Goal: Task Accomplishment & Management: Complete application form

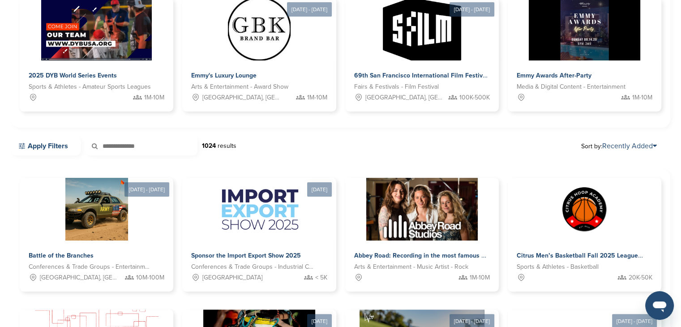
scroll to position [204, 0]
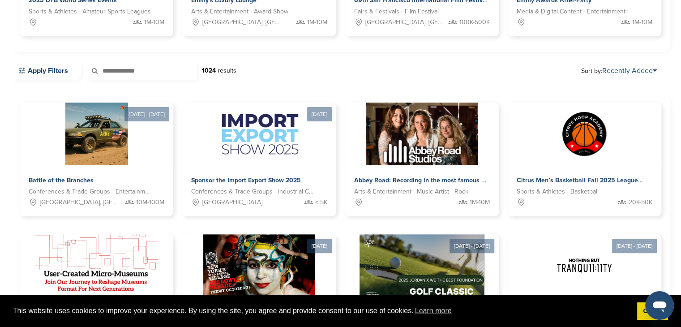
click at [645, 307] on link "Got it!" at bounding box center [653, 311] width 31 height 18
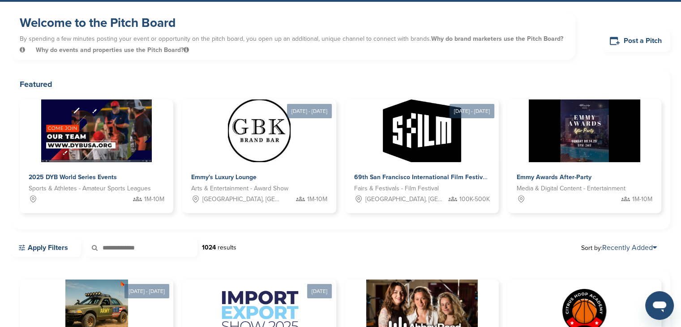
scroll to position [0, 0]
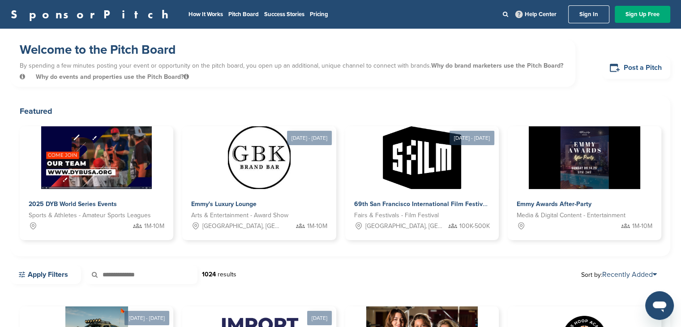
click at [625, 65] on link "Post a Pitch" at bounding box center [637, 68] width 68 height 22
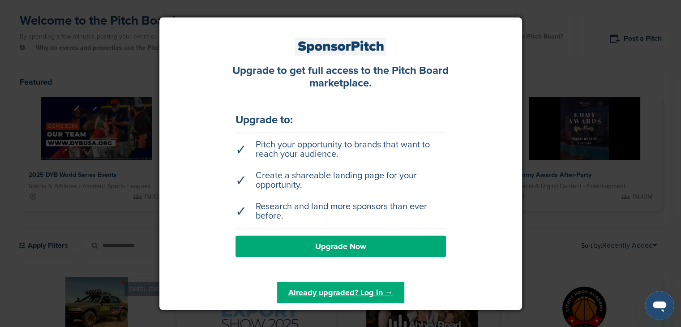
scroll to position [45, 0]
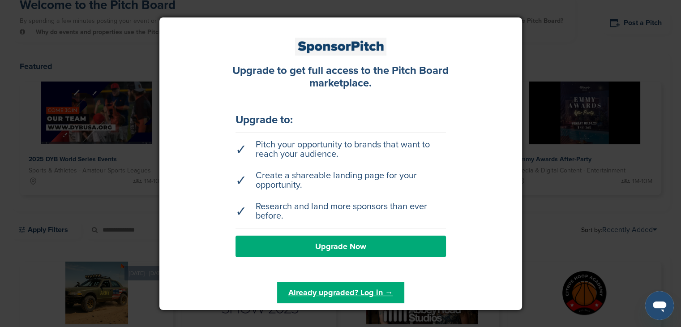
click at [327, 246] on link "Upgrade Now" at bounding box center [341, 247] width 211 height 22
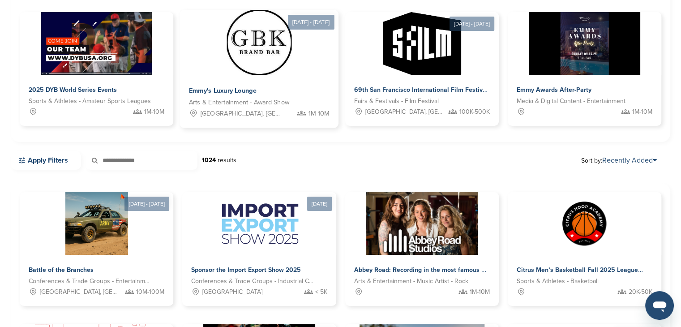
scroll to position [134, 0]
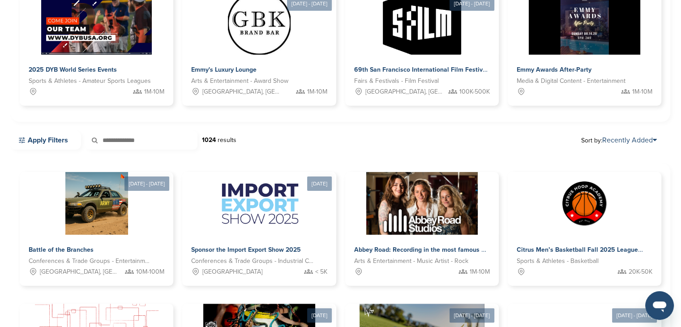
click at [125, 135] on input "text" at bounding box center [142, 140] width 112 height 19
type input "*********"
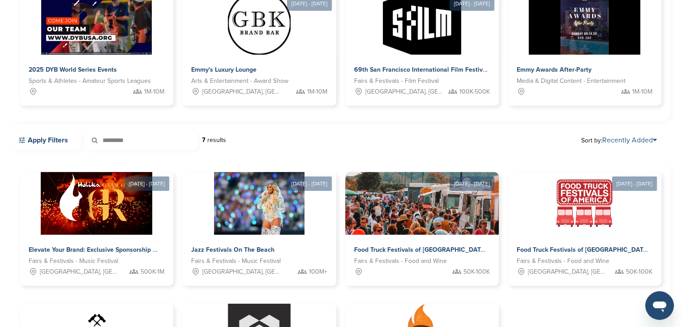
click at [642, 138] on link "Recently Added" at bounding box center [630, 140] width 55 height 9
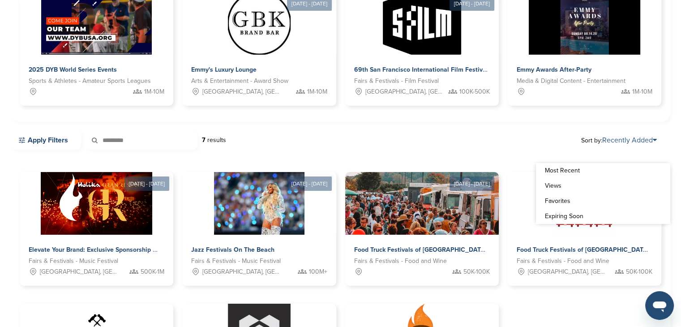
click at [642, 138] on link "Recently Added" at bounding box center [630, 140] width 55 height 9
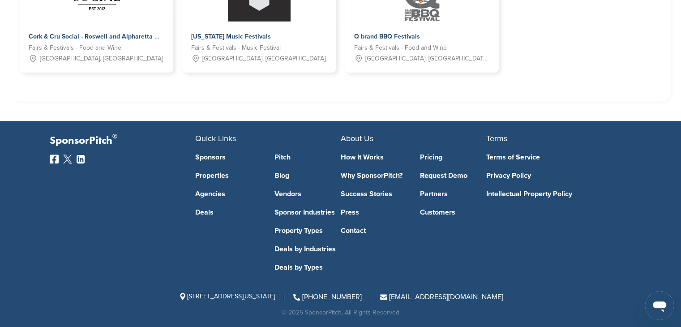
scroll to position [0, 0]
